Goal: Information Seeking & Learning: Check status

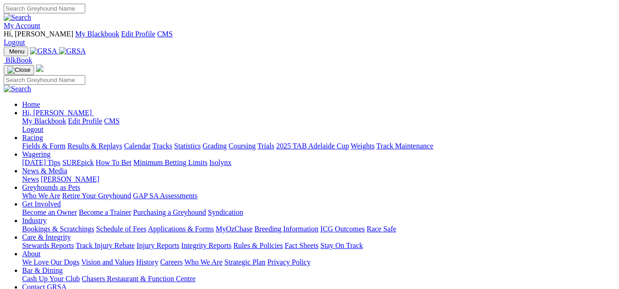
click at [103, 142] on link "Results & Replays" at bounding box center [94, 146] width 55 height 8
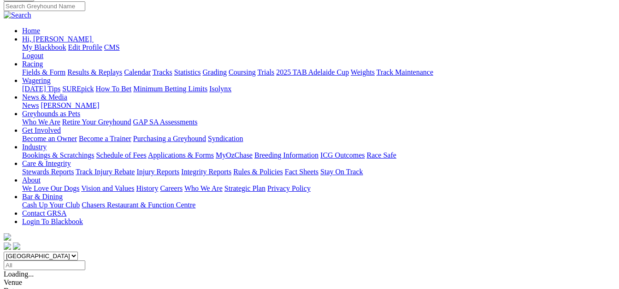
scroll to position [92, 0]
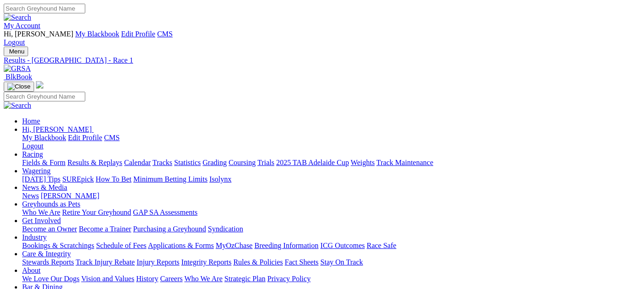
scroll to position [138, 0]
